Goal: Information Seeking & Learning: Understand process/instructions

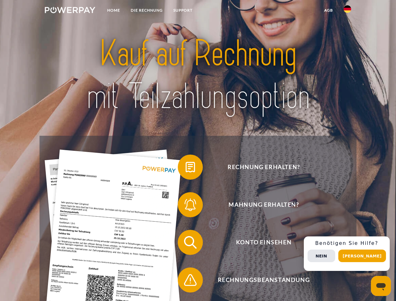
click at [70, 11] on img at bounding box center [70, 10] width 51 height 6
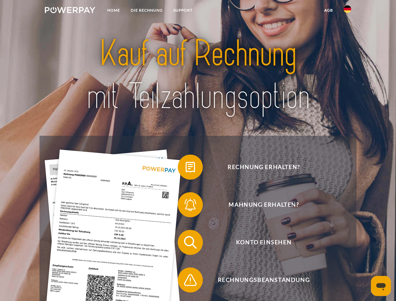
click at [348, 11] on img at bounding box center [348, 9] width 8 height 8
click at [328, 10] on link "agb" at bounding box center [328, 10] width 19 height 11
click at [186, 168] on span at bounding box center [180, 167] width 31 height 31
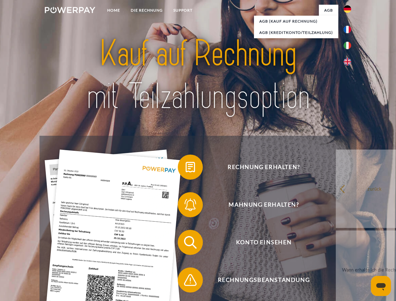
click at [186, 206] on span at bounding box center [180, 204] width 31 height 31
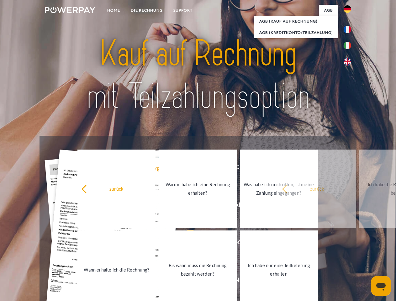
click at [186, 244] on link "Bis wann muss die Rechnung bezahlt werden?" at bounding box center [198, 270] width 78 height 78
click at [186, 281] on span at bounding box center [180, 279] width 31 height 31
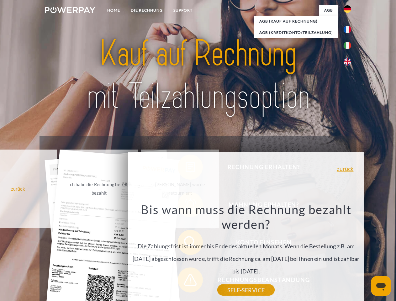
click at [349, 254] on div "Rechnung erhalten? Mahnung erhalten? Konto einsehen" at bounding box center [198, 261] width 317 height 251
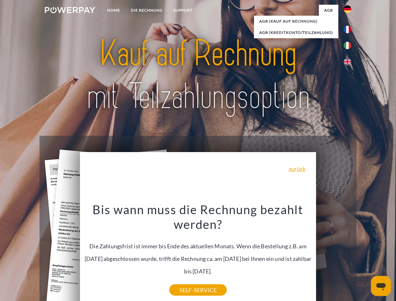
click at [334, 255] on span "Konto einsehen" at bounding box center [264, 242] width 154 height 25
click at [365, 256] on header "Home DIE RECHNUNG SUPPORT" at bounding box center [198, 216] width 396 height 433
